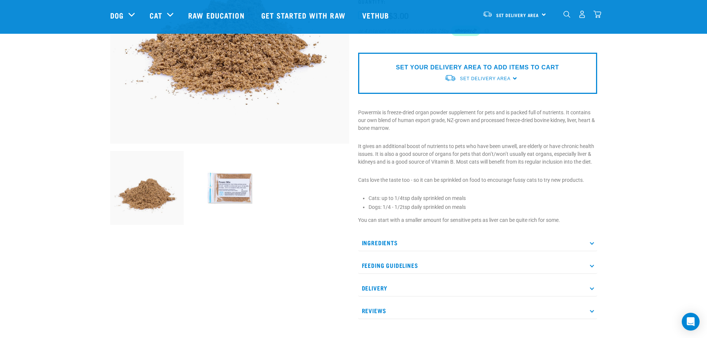
scroll to position [149, 0]
click at [224, 185] on img at bounding box center [230, 189] width 74 height 74
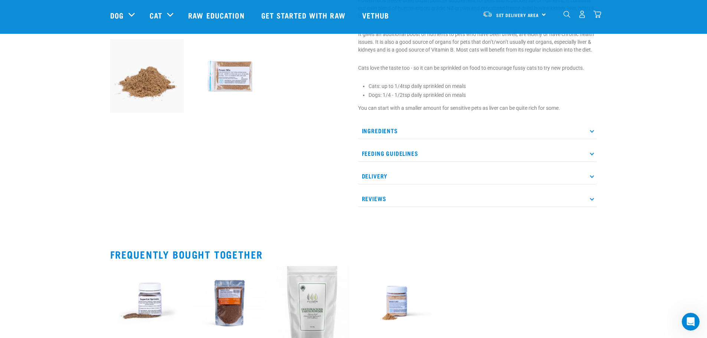
scroll to position [262, 0]
click at [383, 132] on p "Ingredients" at bounding box center [477, 130] width 239 height 17
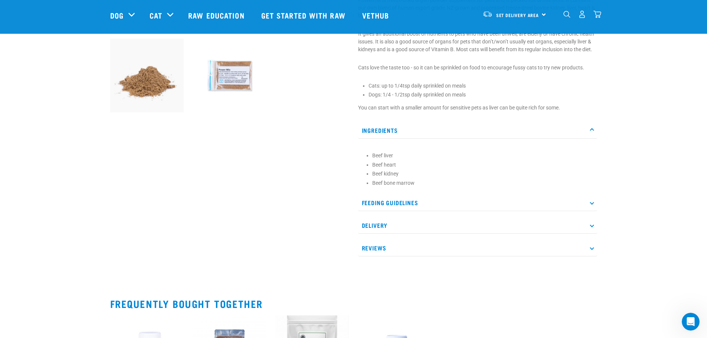
click at [384, 128] on p "Ingredients" at bounding box center [477, 130] width 239 height 17
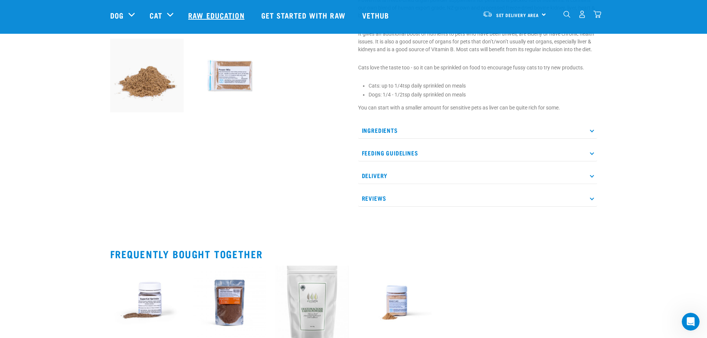
scroll to position [262, 0]
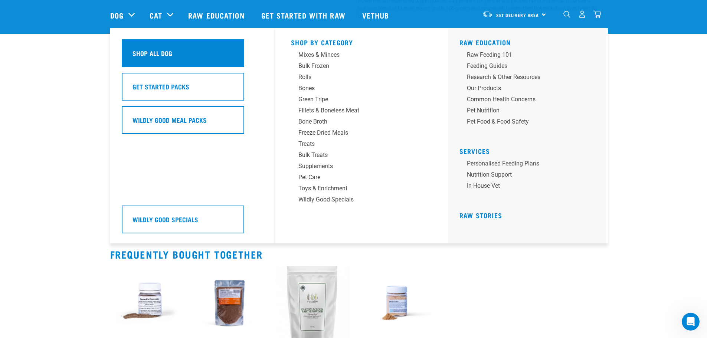
click at [159, 56] on h5 "Shop All Dog" at bounding box center [153, 53] width 40 height 10
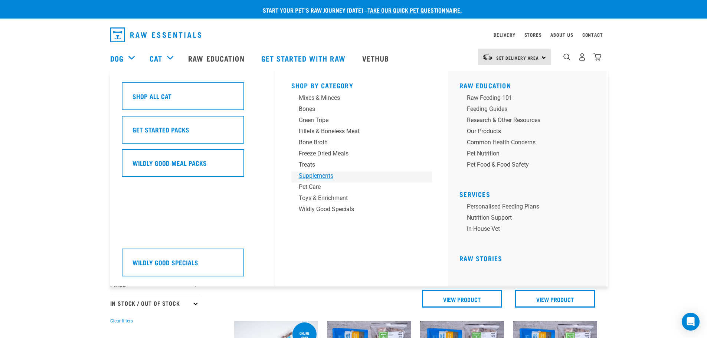
click at [325, 176] on div "Supplements" at bounding box center [357, 176] width 116 height 9
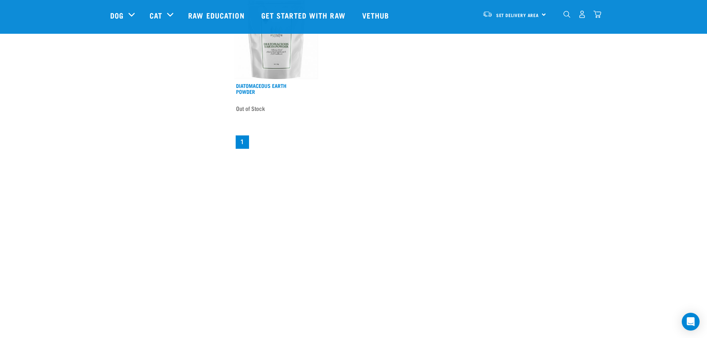
scroll to position [659, 0]
